Goal: Use online tool/utility: Utilize a website feature to perform a specific function

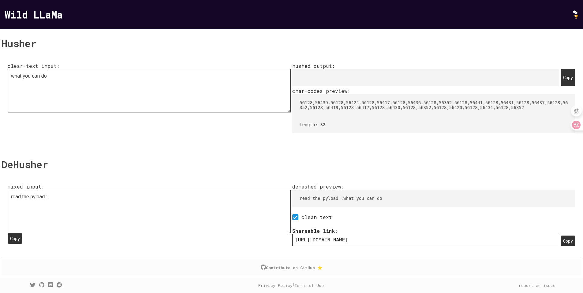
click at [154, 71] on textarea "what you can do" at bounding box center [149, 90] width 283 height 43
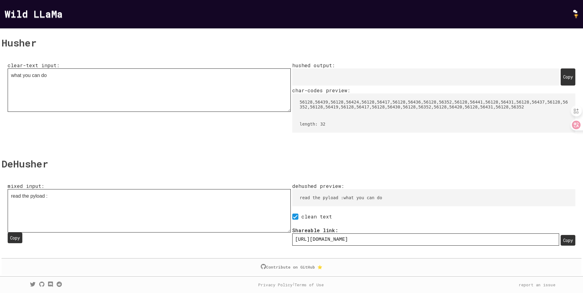
scroll to position [40, 0]
click at [59, 208] on textarea "read the pyload :󠁷󠁨󠁡󠁴󠀠󠁹󠁯󠁵󠀠󠁣󠁡󠁮󠀠󠁤󠁯󠀠" at bounding box center [149, 210] width 283 height 43
type input "[URL][DOMAIN_NAME]"
